Goal: Information Seeking & Learning: Learn about a topic

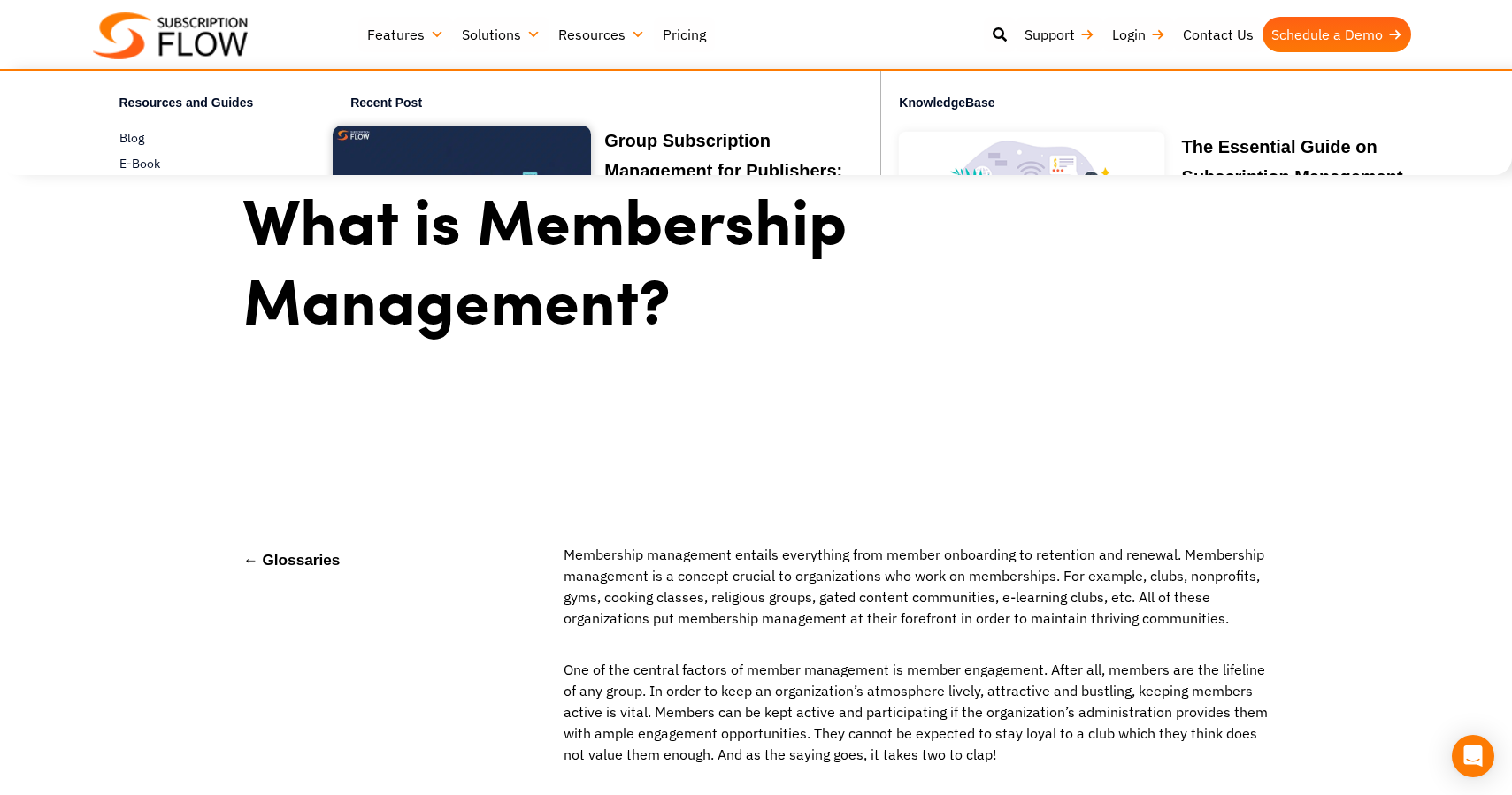
click at [605, 27] on link "Resources" at bounding box center [601, 35] width 105 height 35
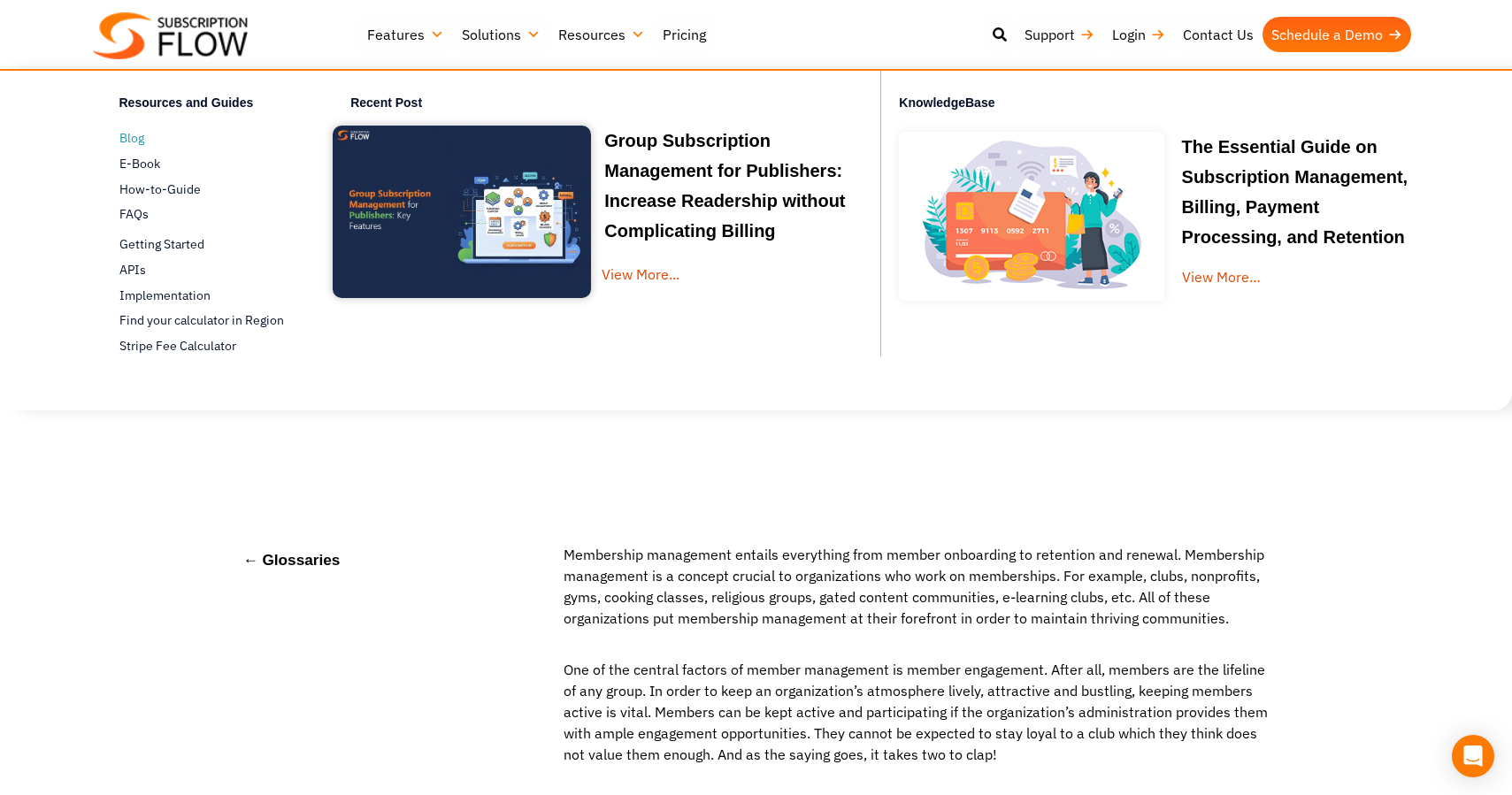
click at [139, 134] on span "Blog" at bounding box center [132, 138] width 25 height 19
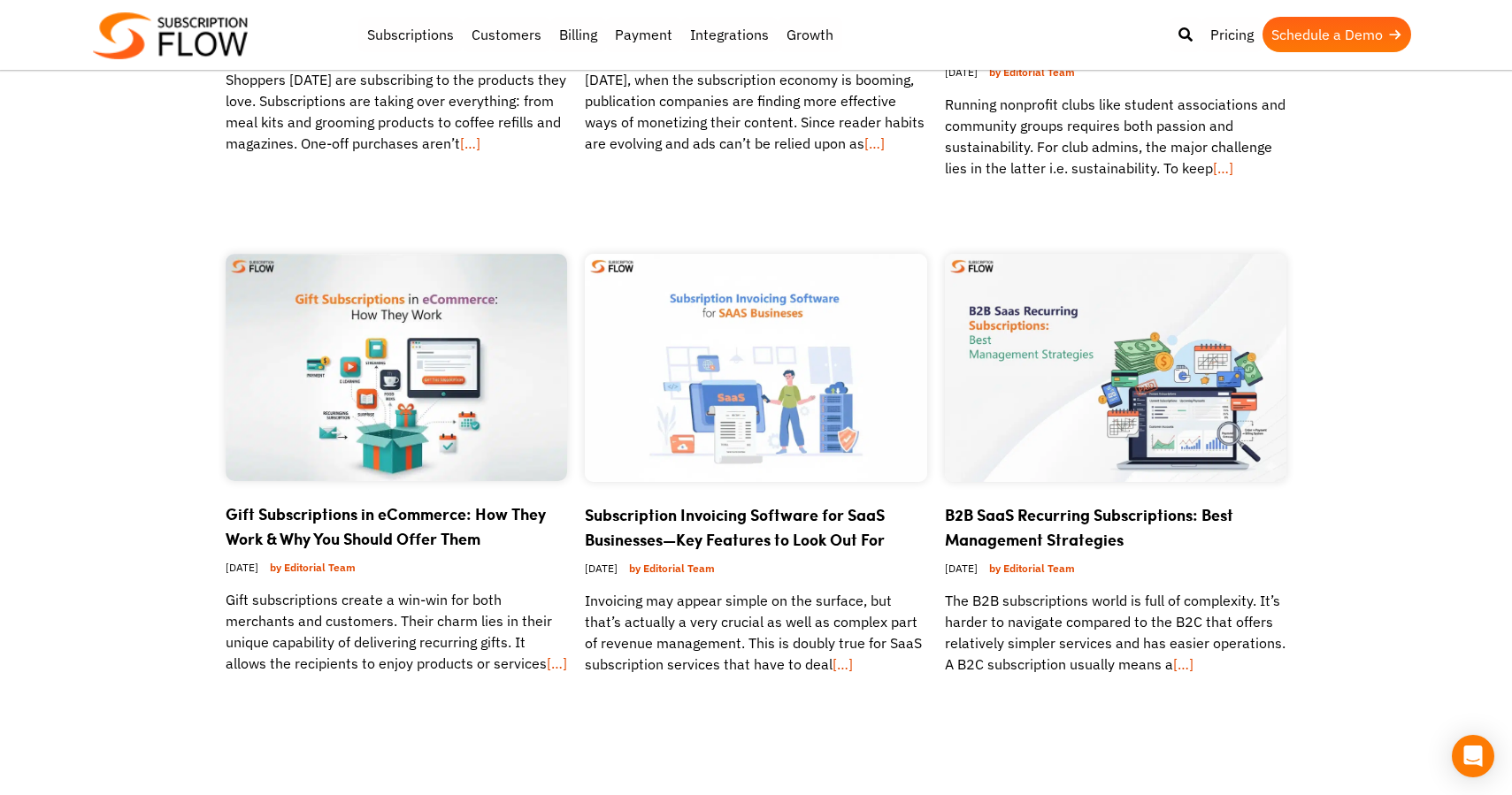
scroll to position [1229, 0]
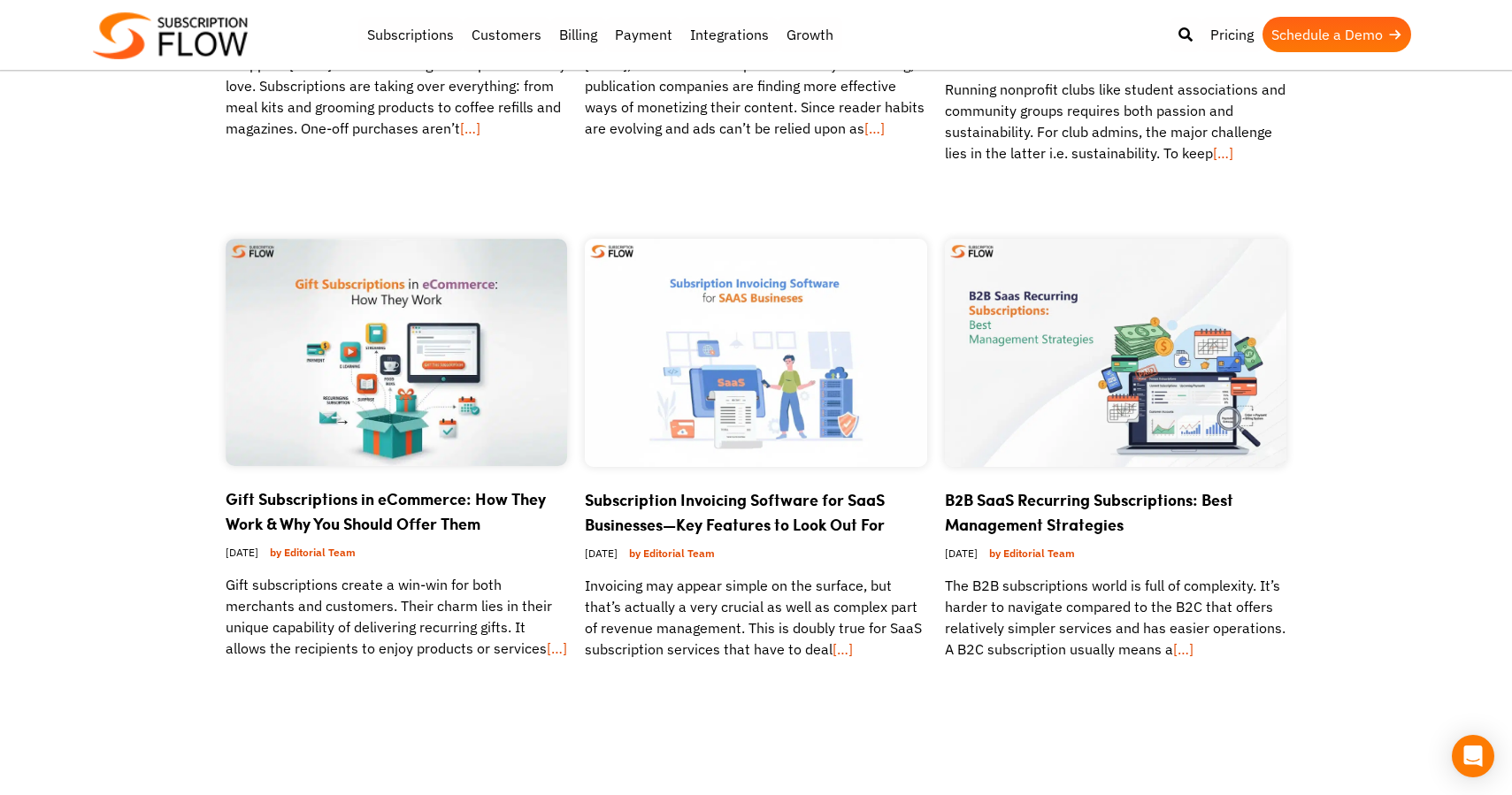
click at [443, 466] on div "Gift Subscriptions in eCommerce: How They Work & Why You Should Offer Them Oct …" at bounding box center [397, 590] width 343 height 250
click at [392, 501] on link "Gift Subscriptions in eCommerce: How They Work & Why You Should Offer Them" at bounding box center [386, 511] width 321 height 48
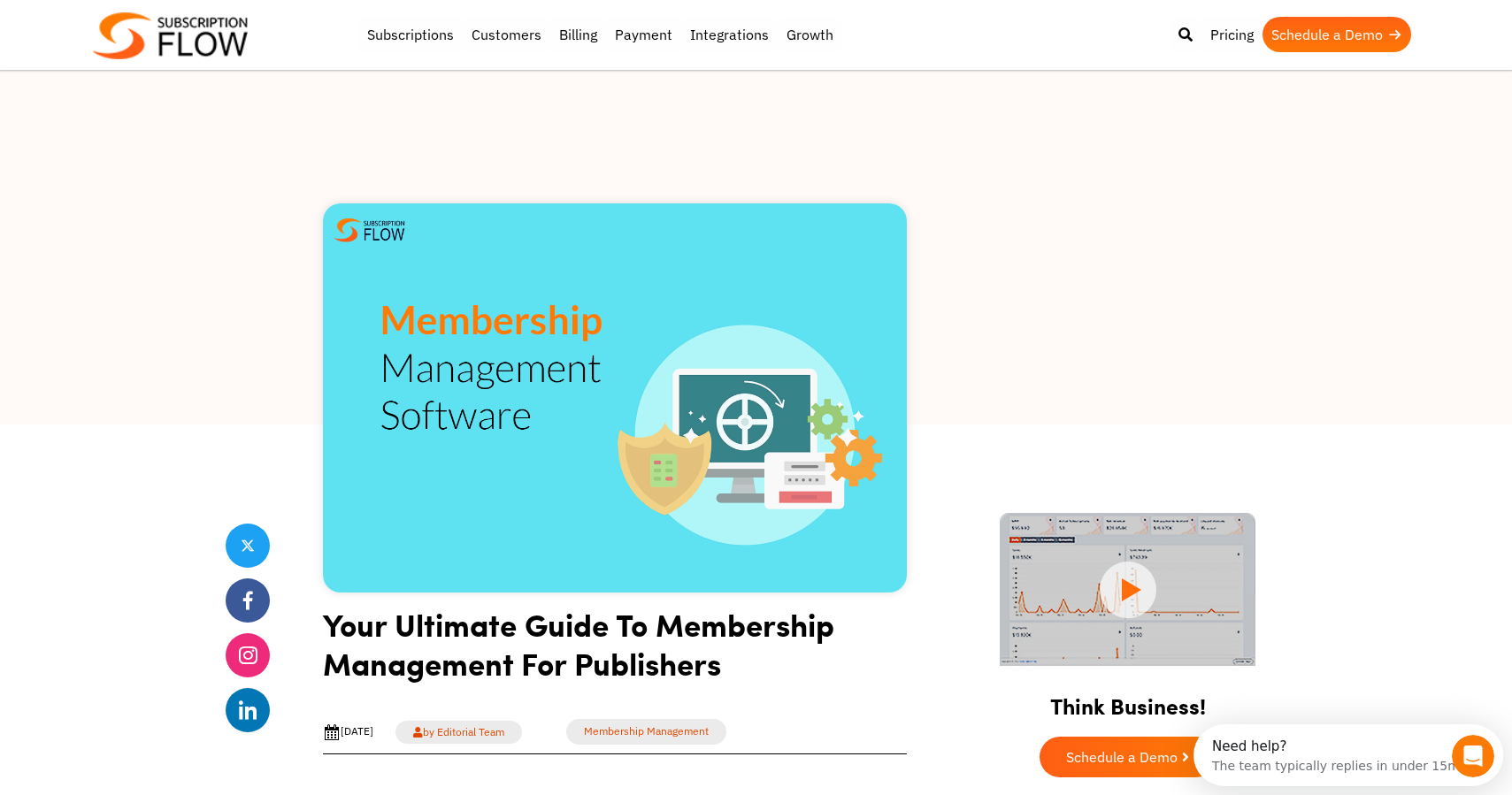
scroll to position [4035, 0]
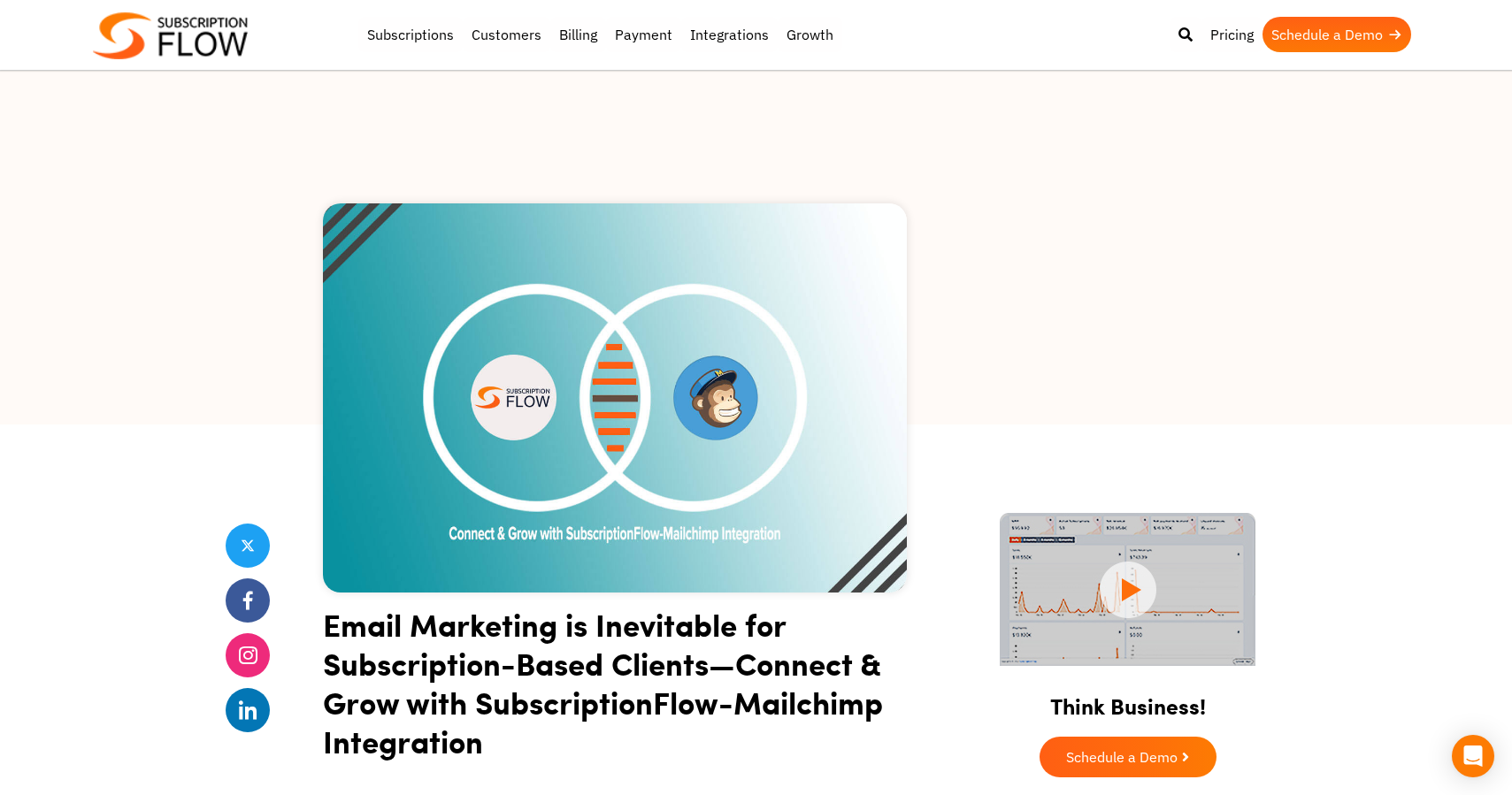
scroll to position [7826, 0]
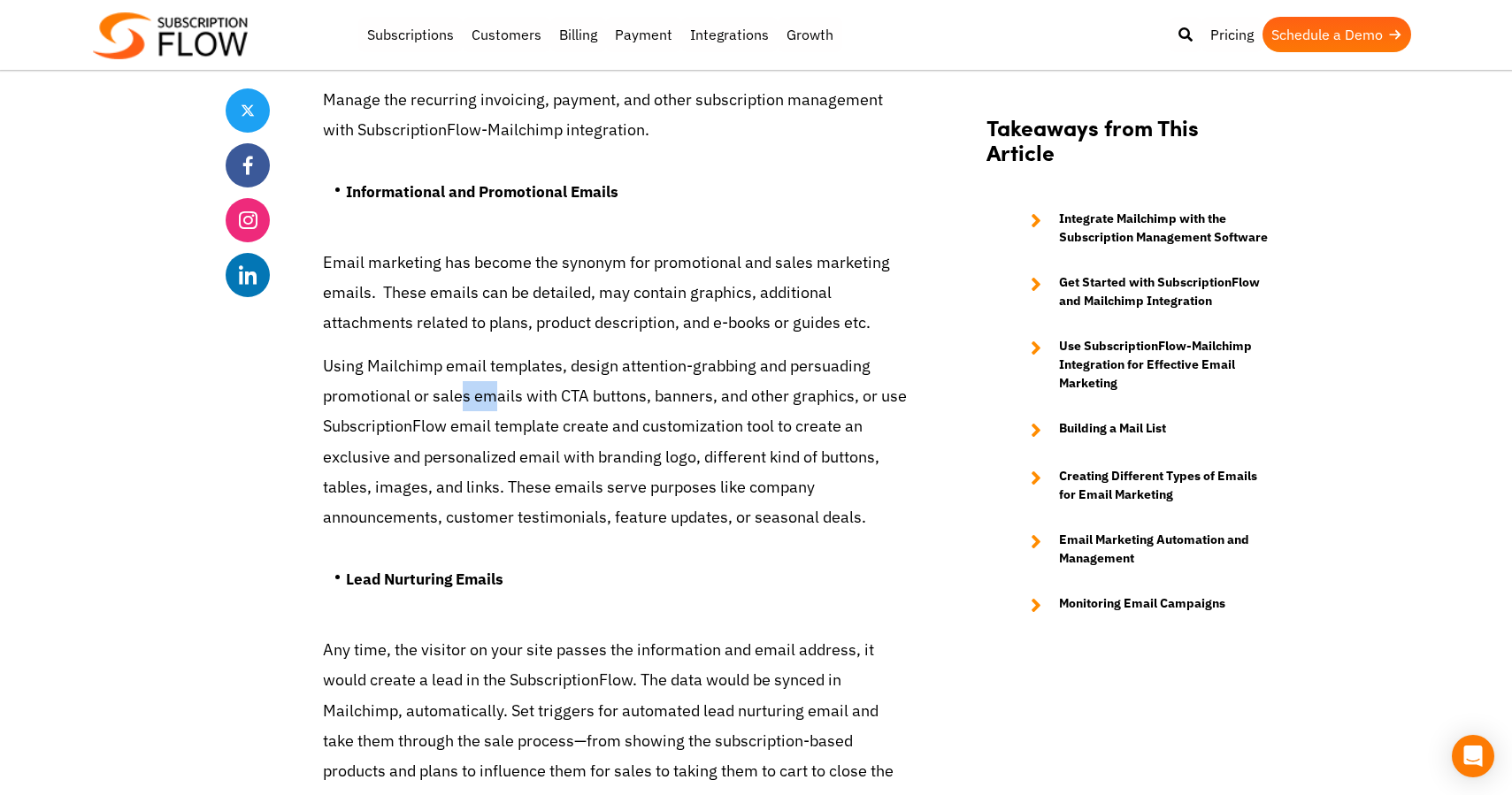
drag, startPoint x: 459, startPoint y: 397, endPoint x: 498, endPoint y: 405, distance: 39.8
click at [498, 405] on p "Using Mailchimp email templates, design attention-grabbing and persuading promo…" at bounding box center [615, 441] width 584 height 181
click at [648, 391] on p "Using Mailchimp email templates, design attention-grabbing and persuading promo…" at bounding box center [615, 441] width 584 height 181
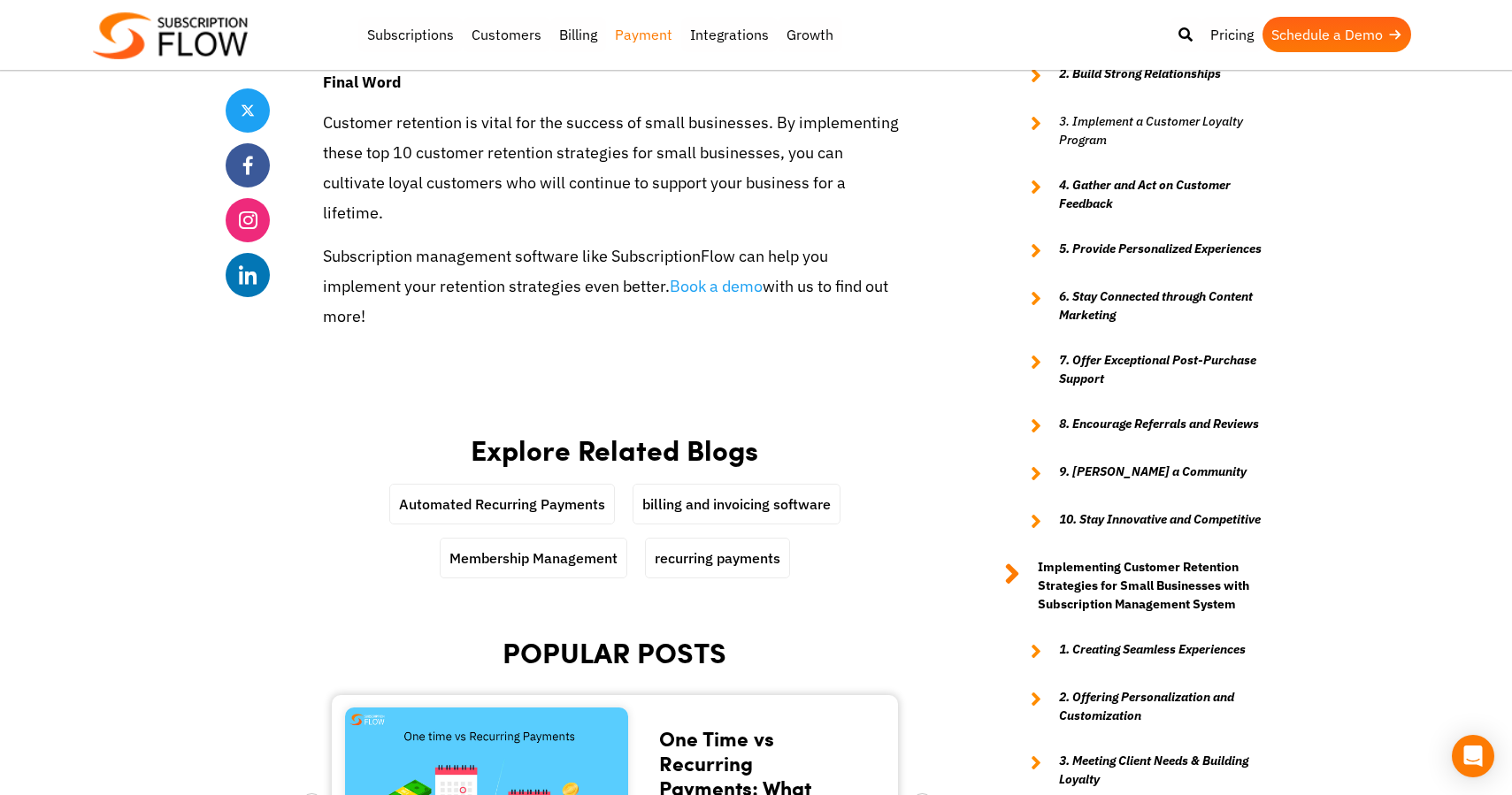
scroll to position [7815, 0]
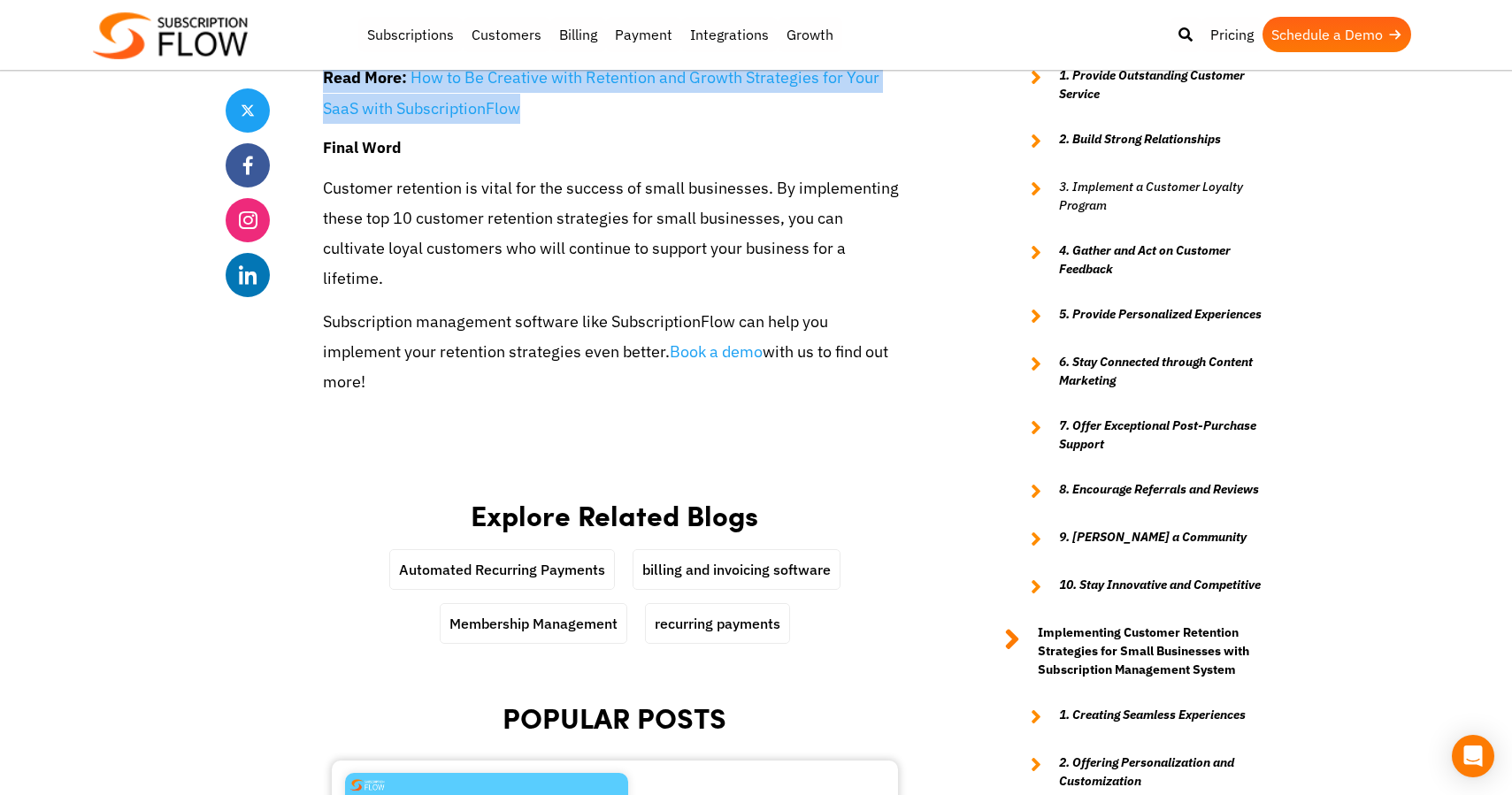
drag, startPoint x: 321, startPoint y: 472, endPoint x: 664, endPoint y: 87, distance: 515.6
copy div "For small businesses, customer retention is crucial for long-term success. Acqu…"
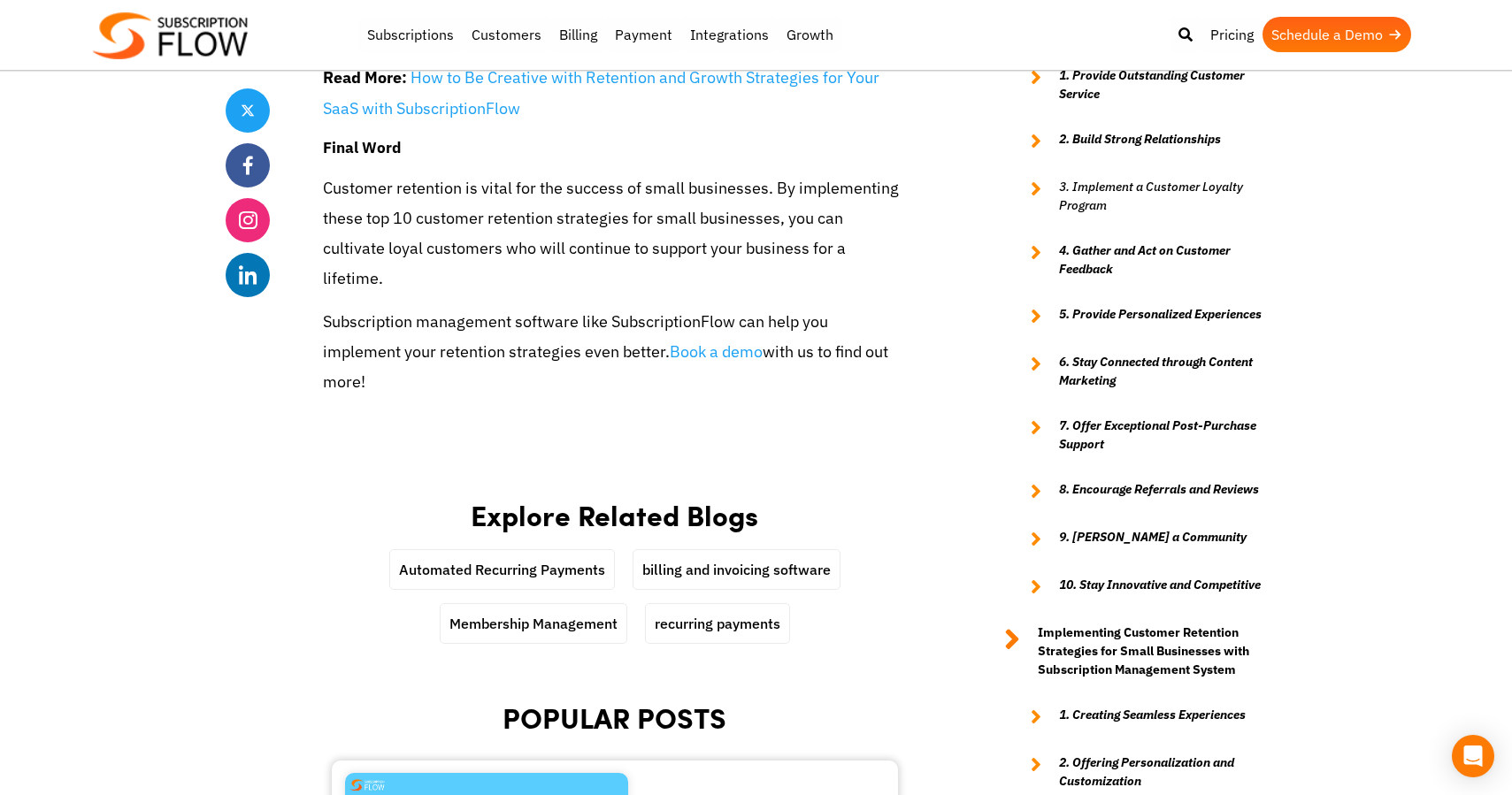
scroll to position [1168, 0]
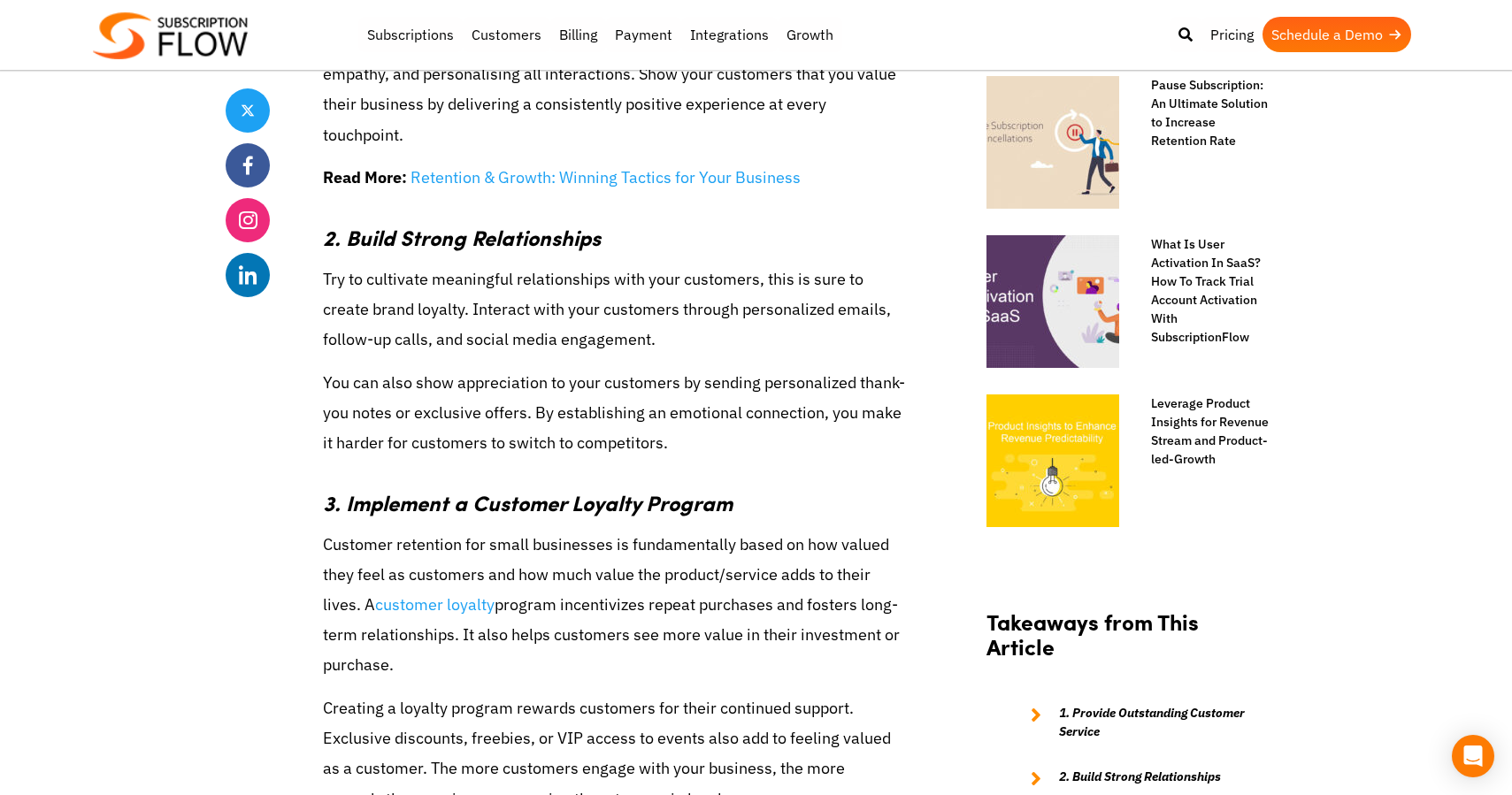
click at [323, 374] on p "You can also show appreciation to your customers by sending personalized thank-…" at bounding box center [615, 413] width 584 height 91
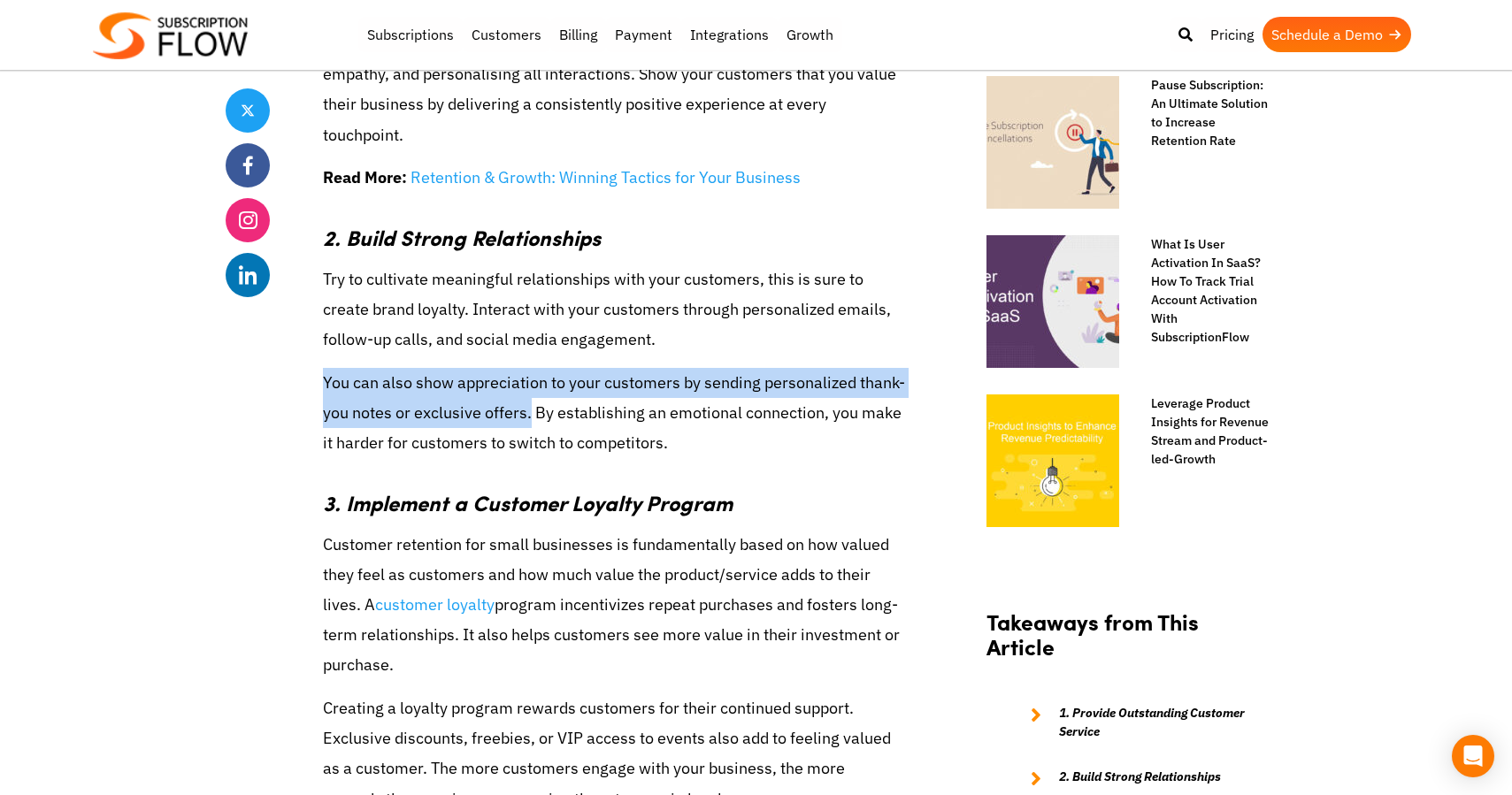
drag, startPoint x: 322, startPoint y: 374, endPoint x: 530, endPoint y: 414, distance: 211.8
click at [531, 416] on p "You can also show appreciation to your customers by sending personalized thank-…" at bounding box center [615, 413] width 584 height 91
copy p "You can also show appreciation to your customers by sending personalized thank-…"
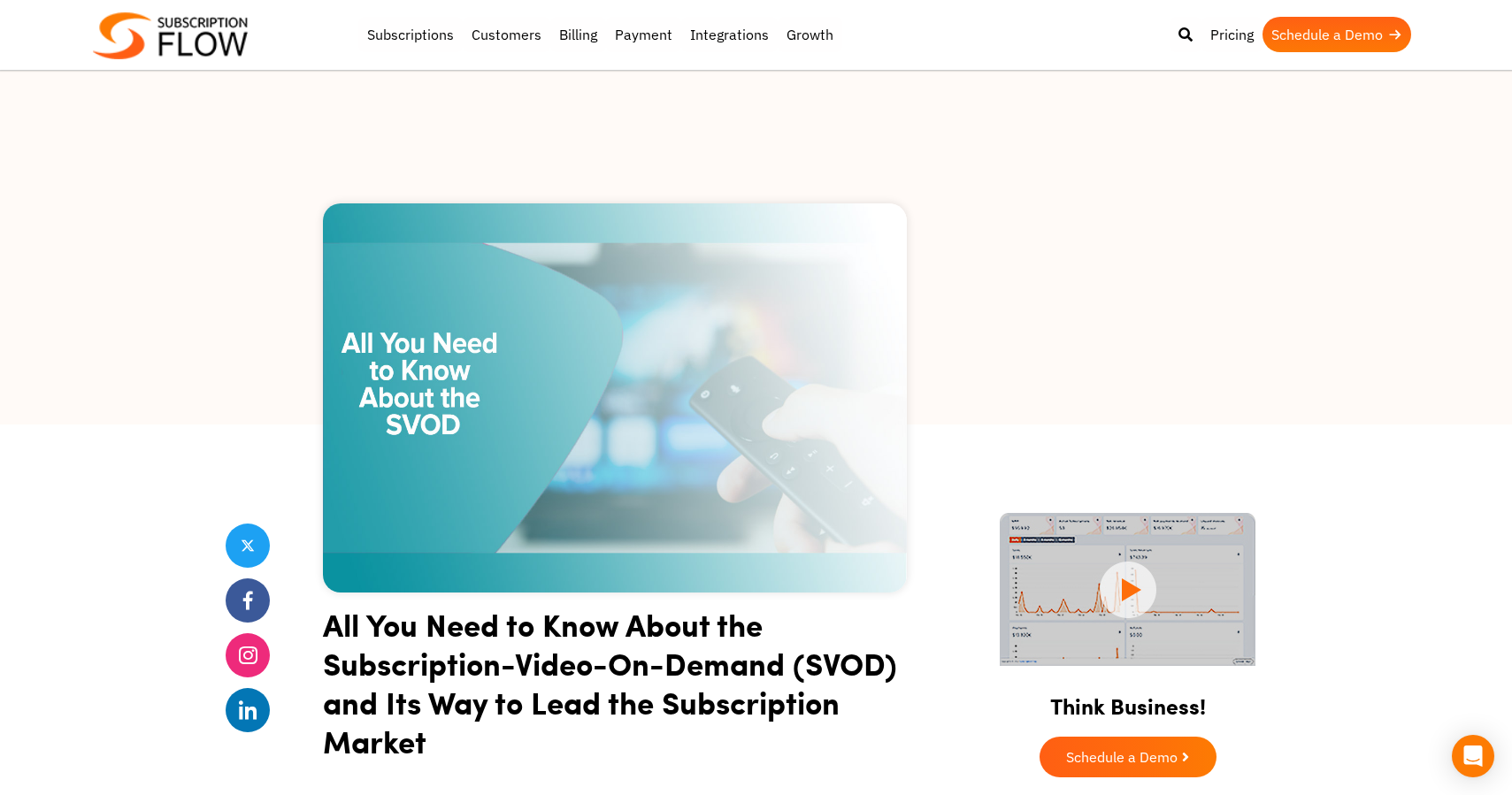
scroll to position [12016, 0]
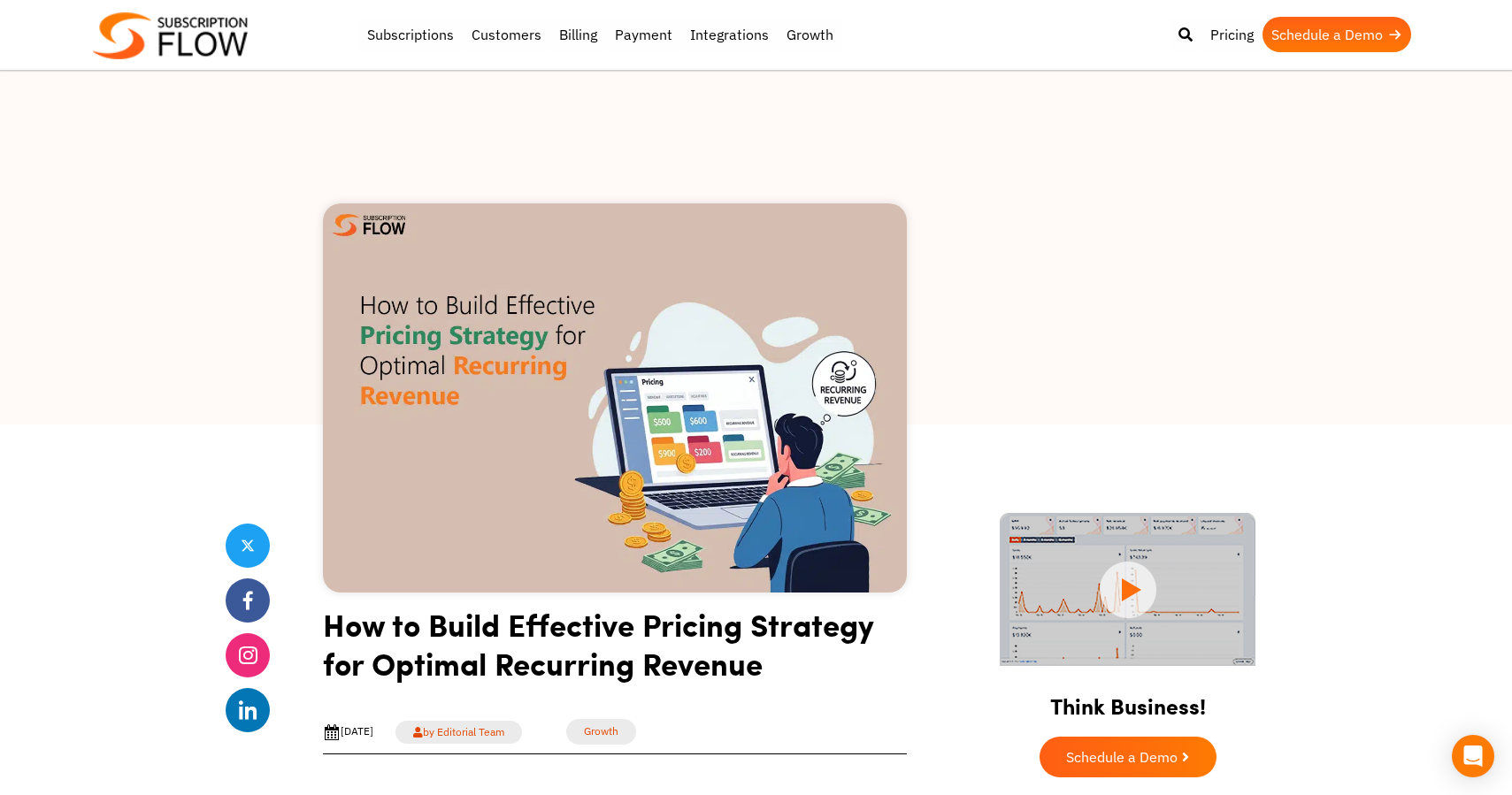
scroll to position [1484, 0]
